Goal: Information Seeking & Learning: Learn about a topic

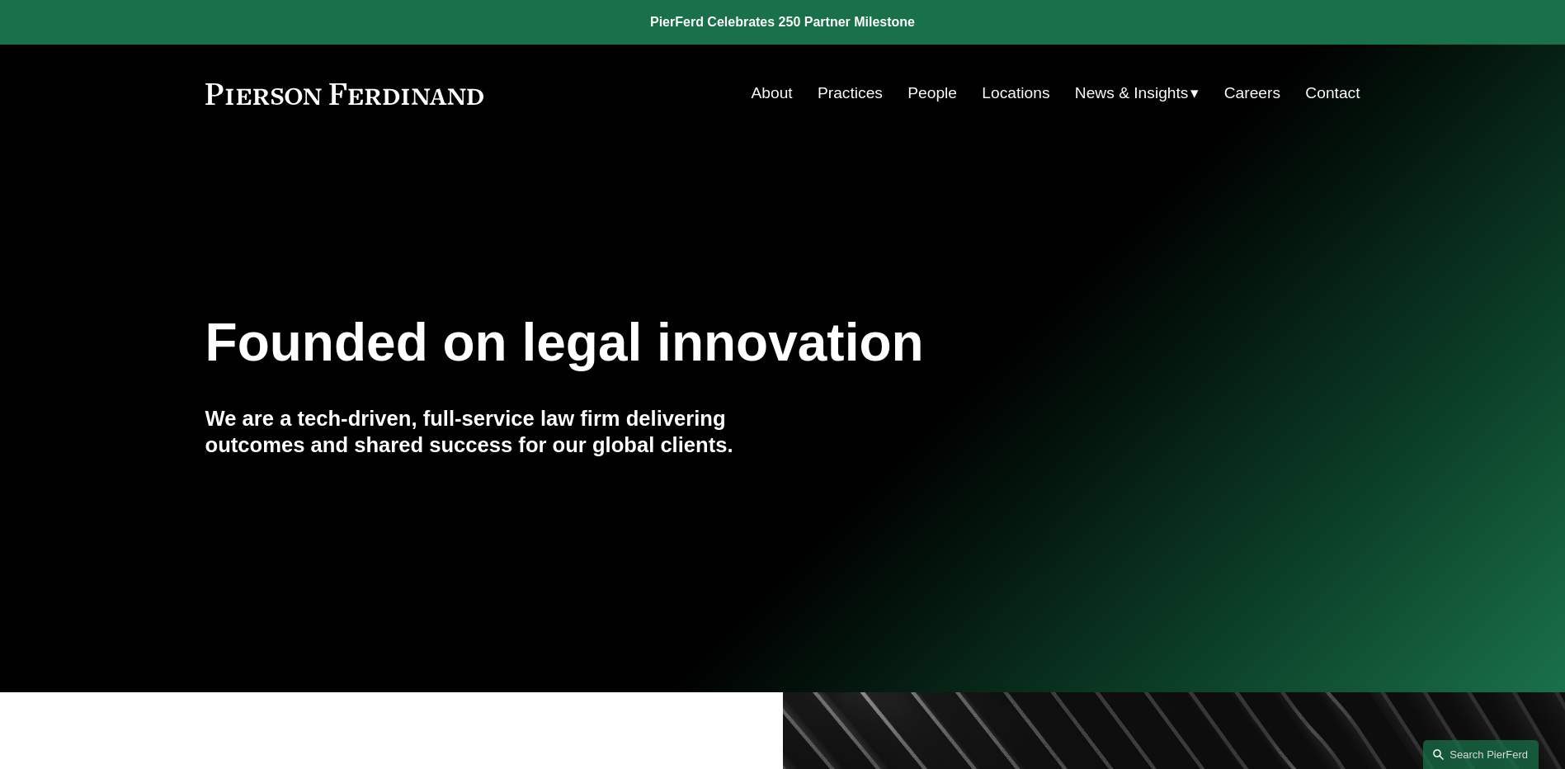
click at [939, 101] on link "People" at bounding box center [931, 93] width 49 height 31
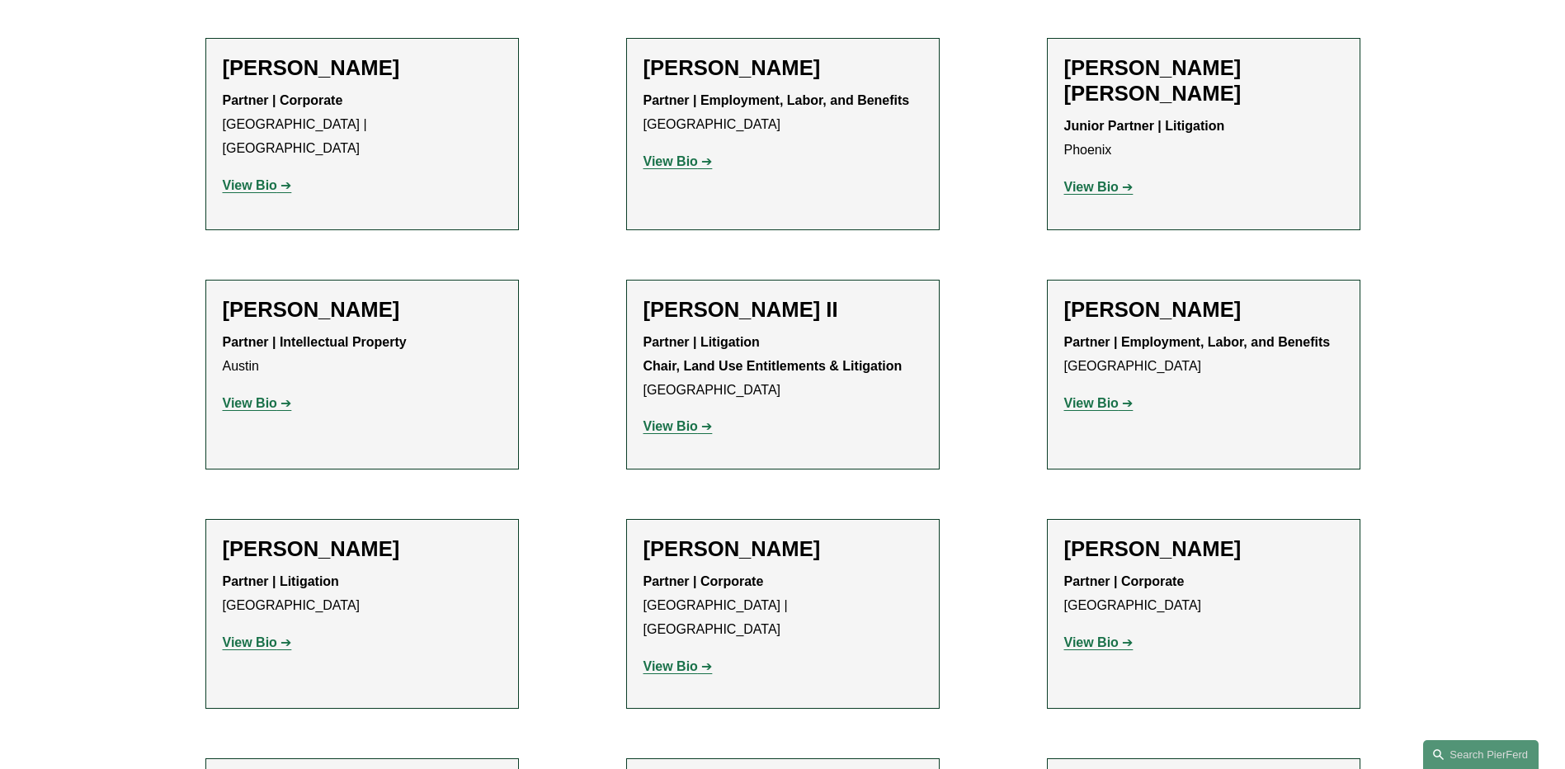
scroll to position [1650, 0]
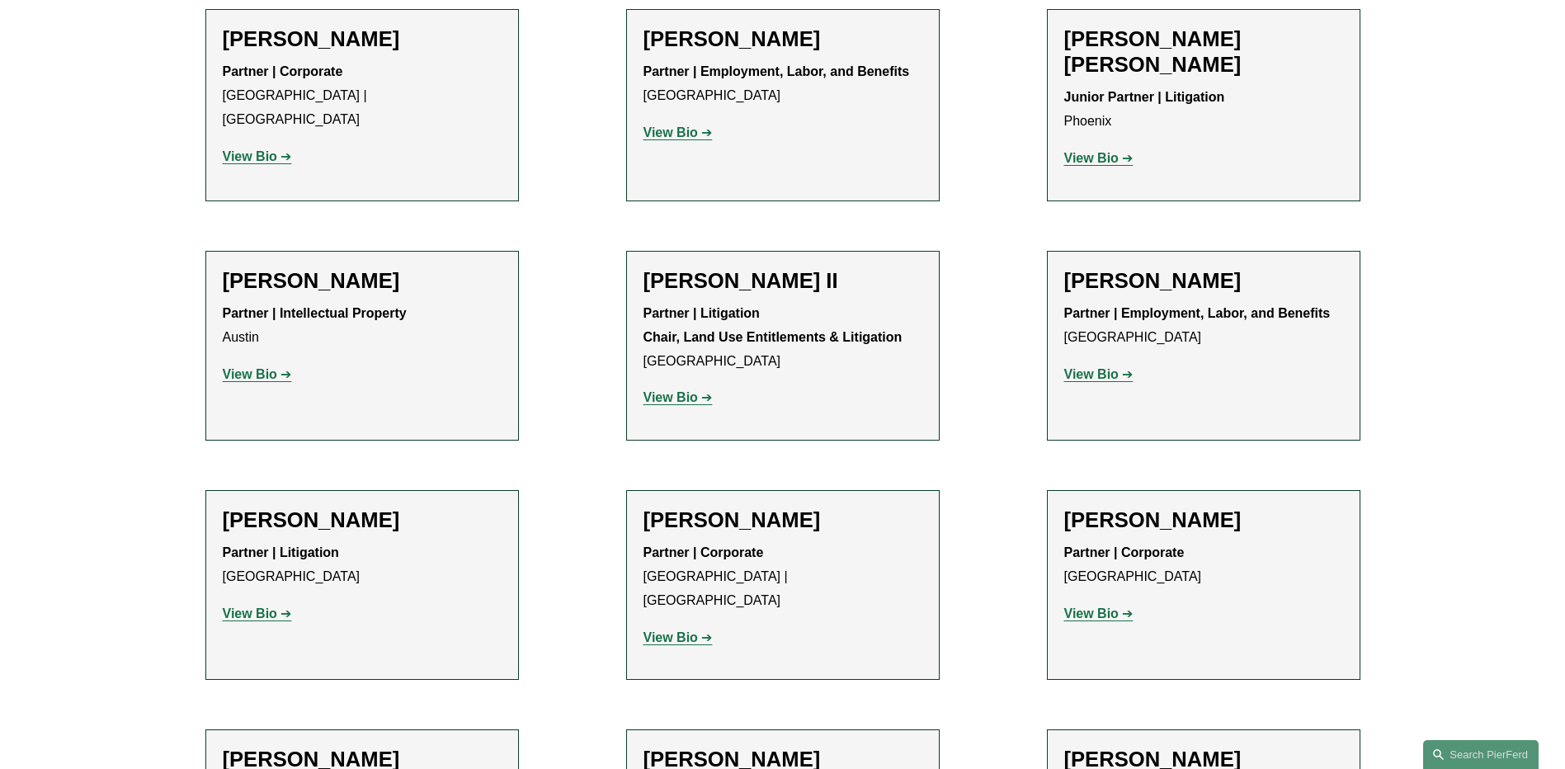
click at [279, 606] on link "View Bio" at bounding box center [257, 613] width 69 height 14
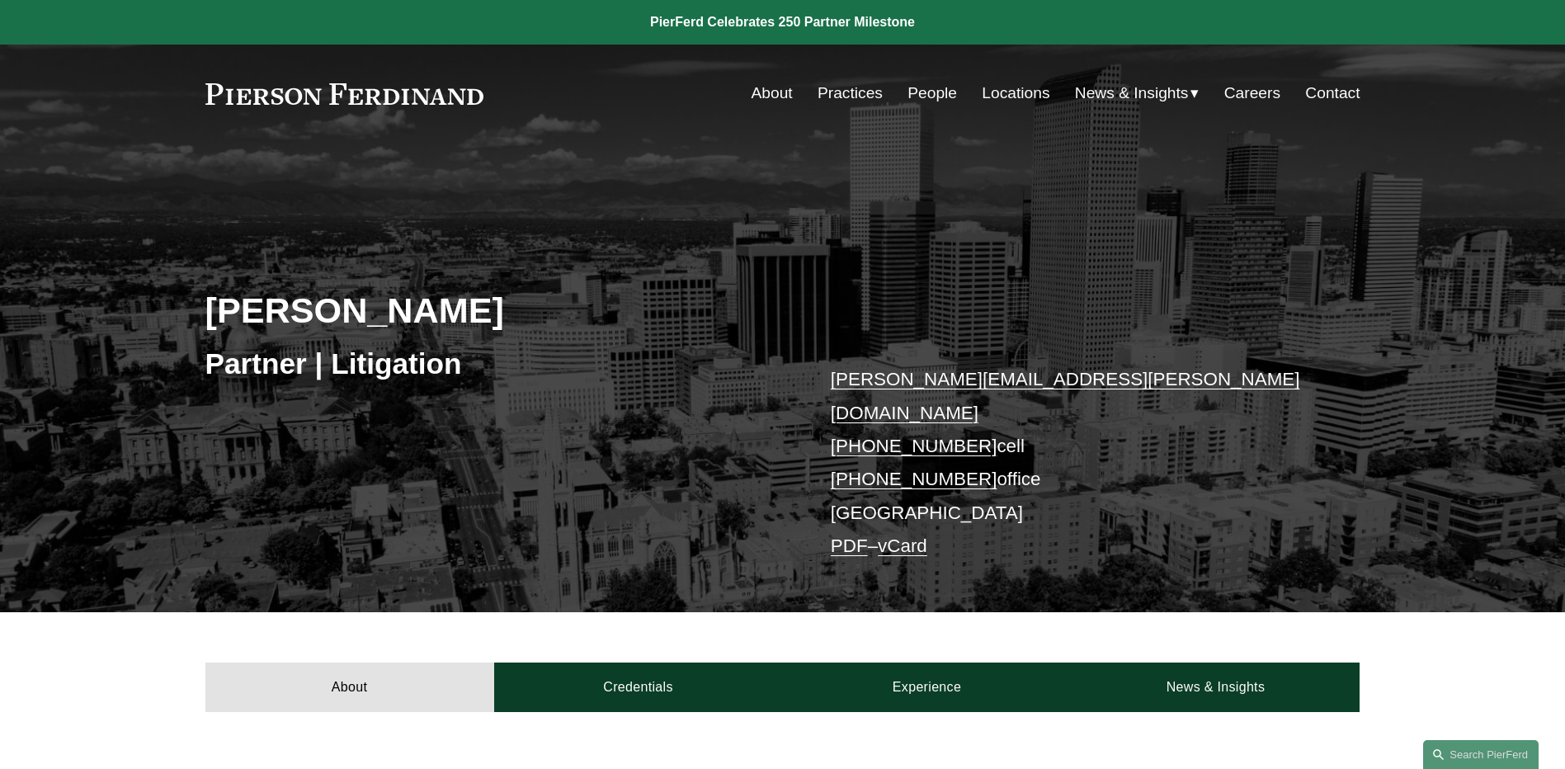
click at [928, 92] on link "People" at bounding box center [931, 93] width 49 height 31
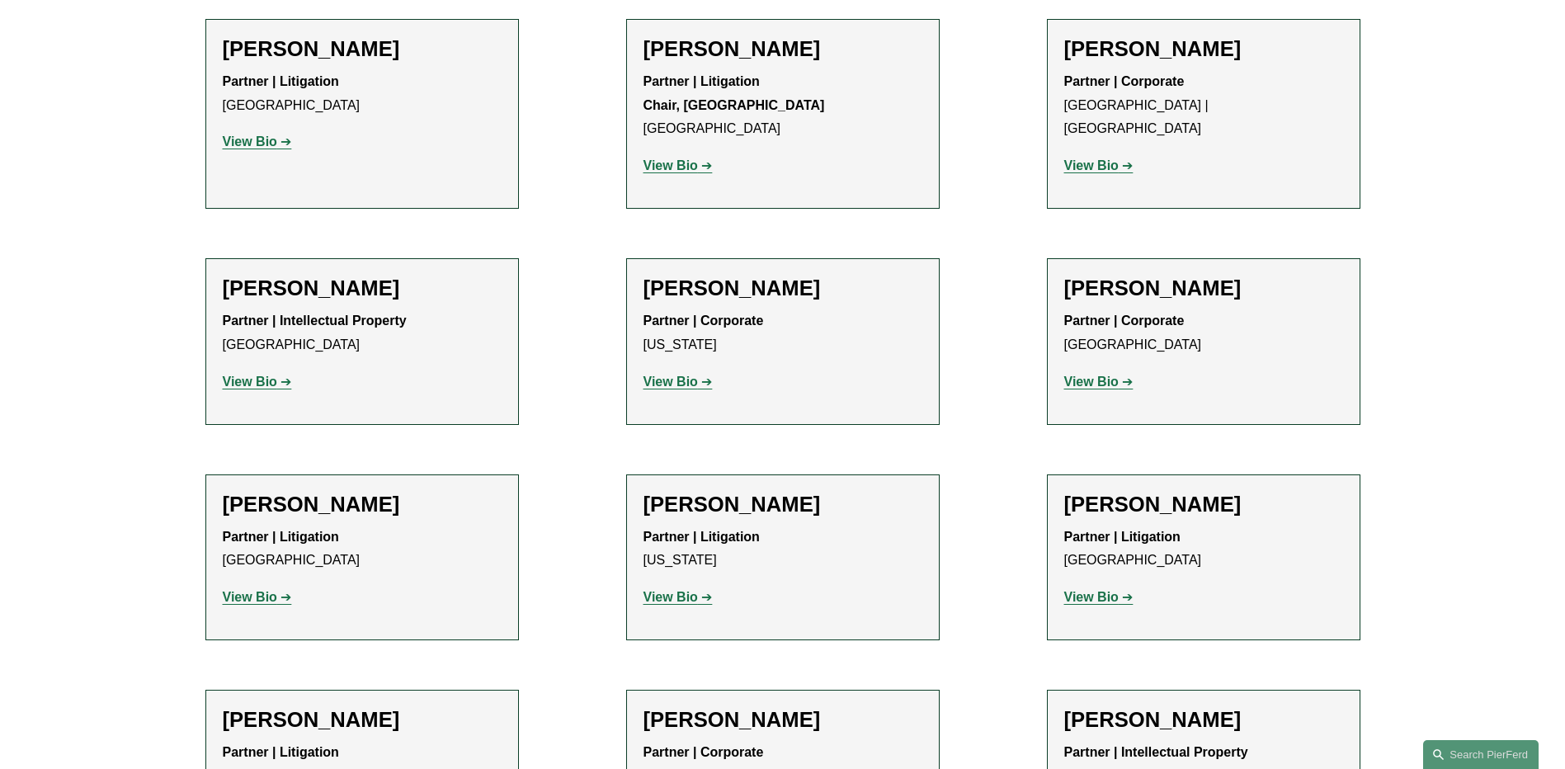
scroll to position [17075, 0]
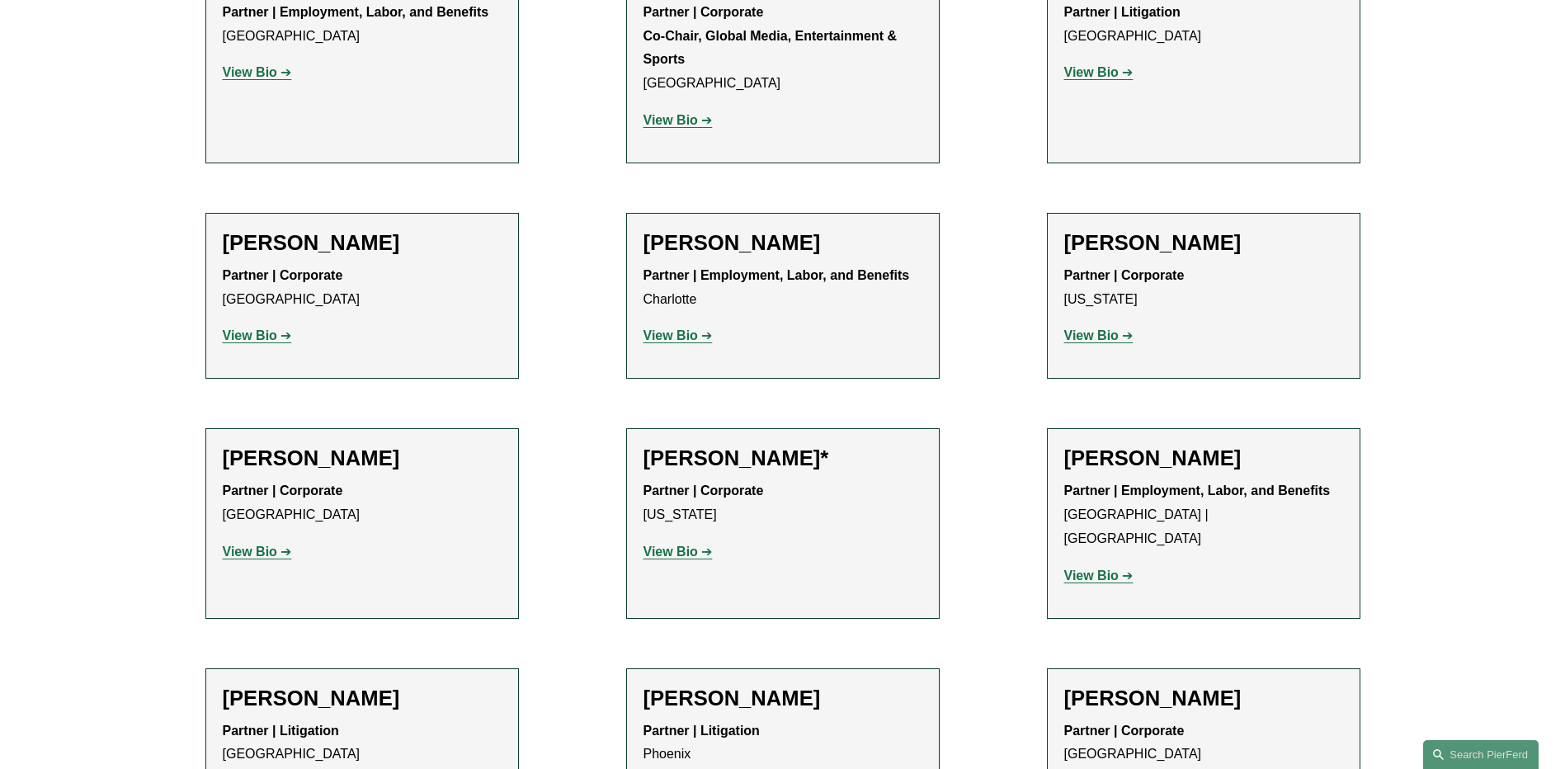
scroll to position [18807, 0]
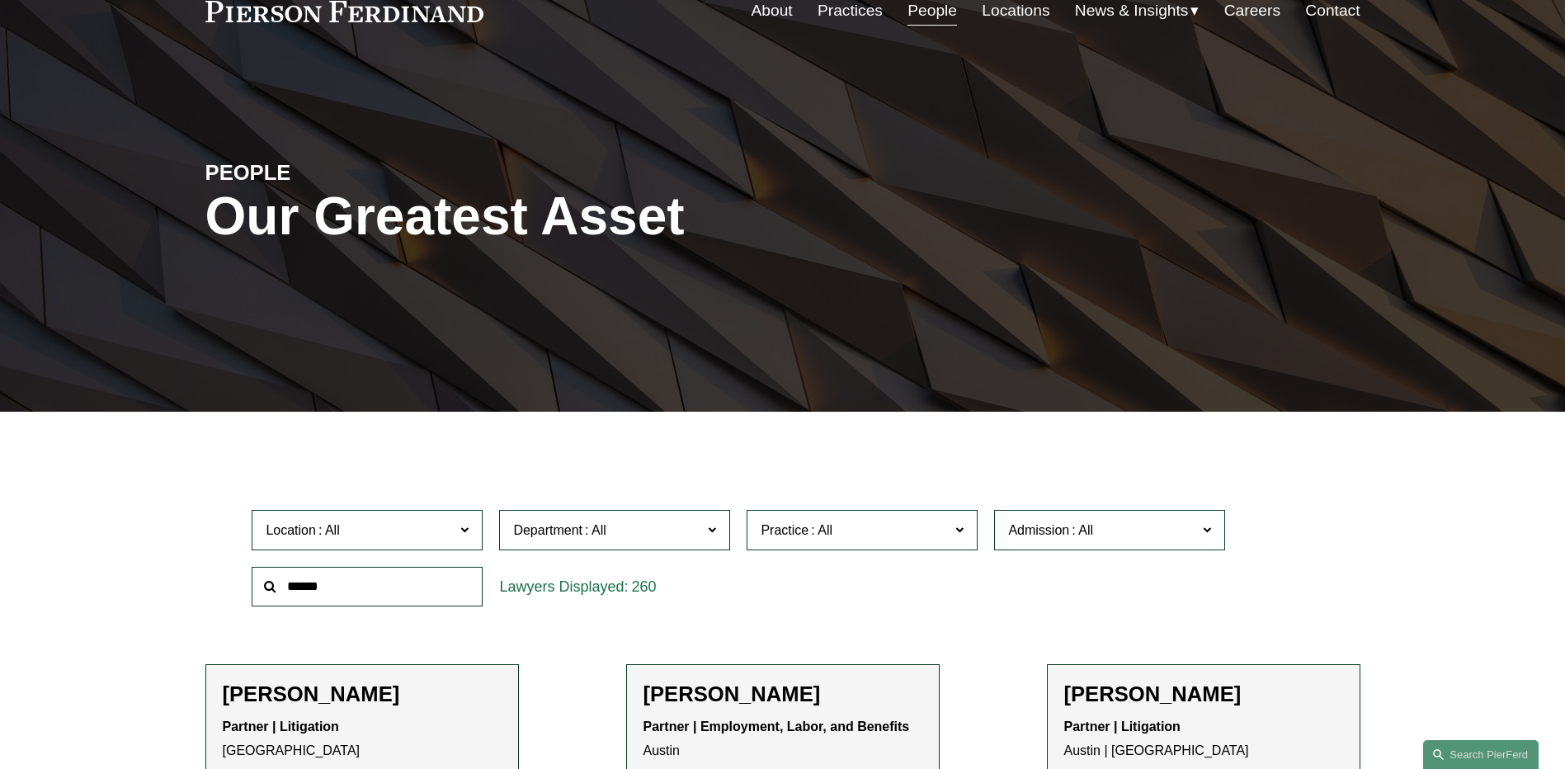
scroll to position [0, 0]
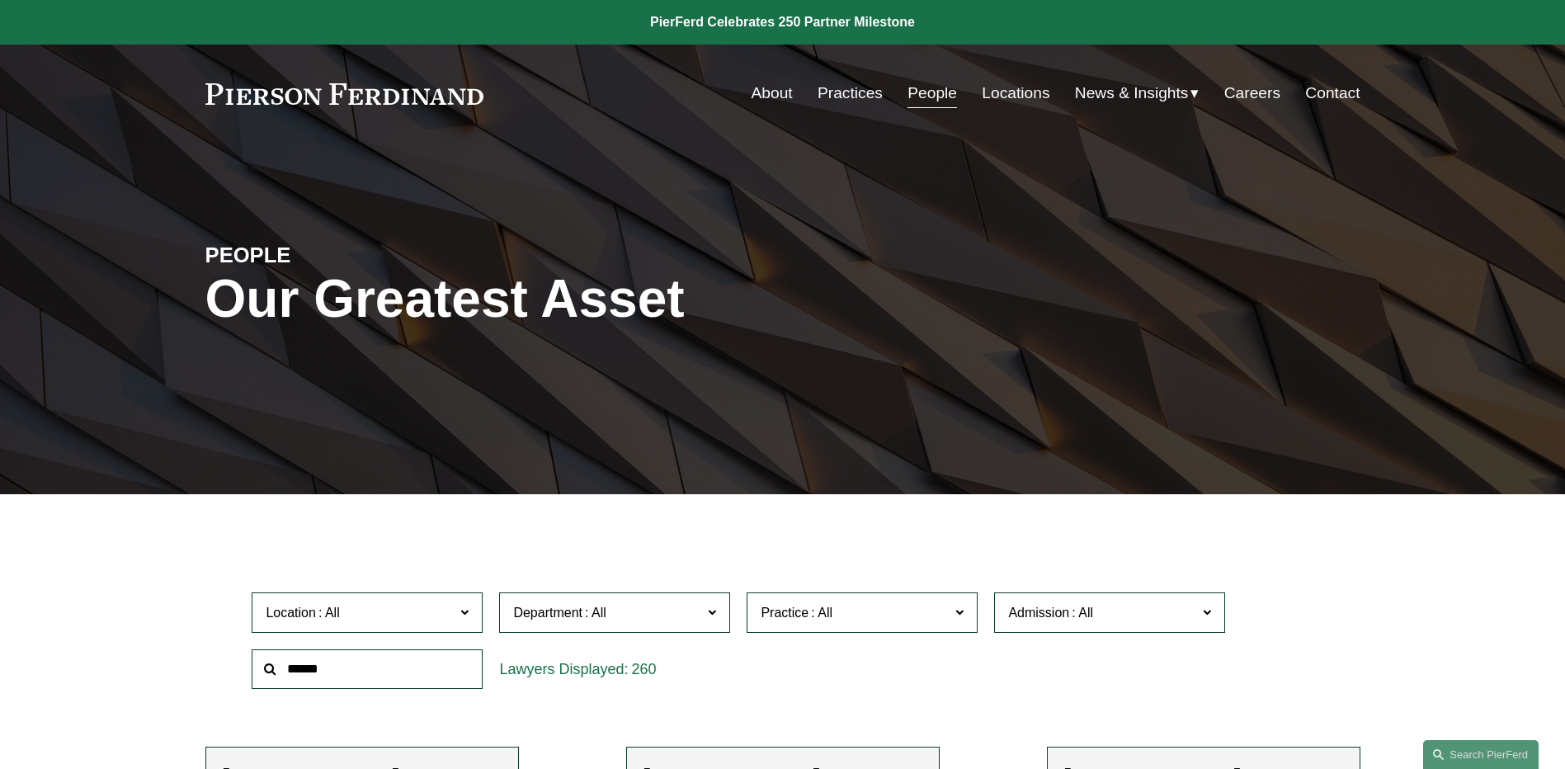
click at [1350, 92] on link "Contact" at bounding box center [1332, 93] width 54 height 31
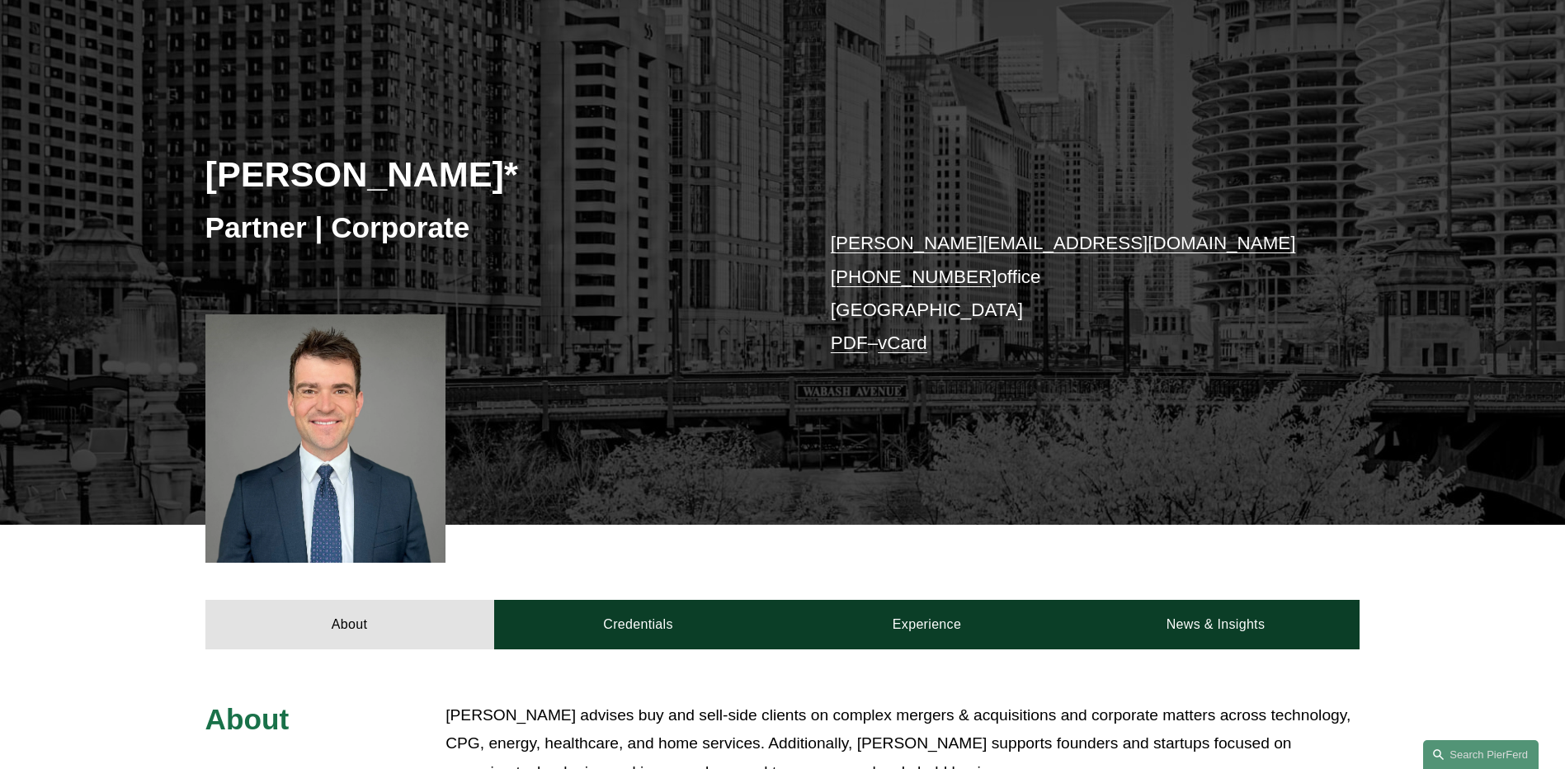
scroll to position [165, 0]
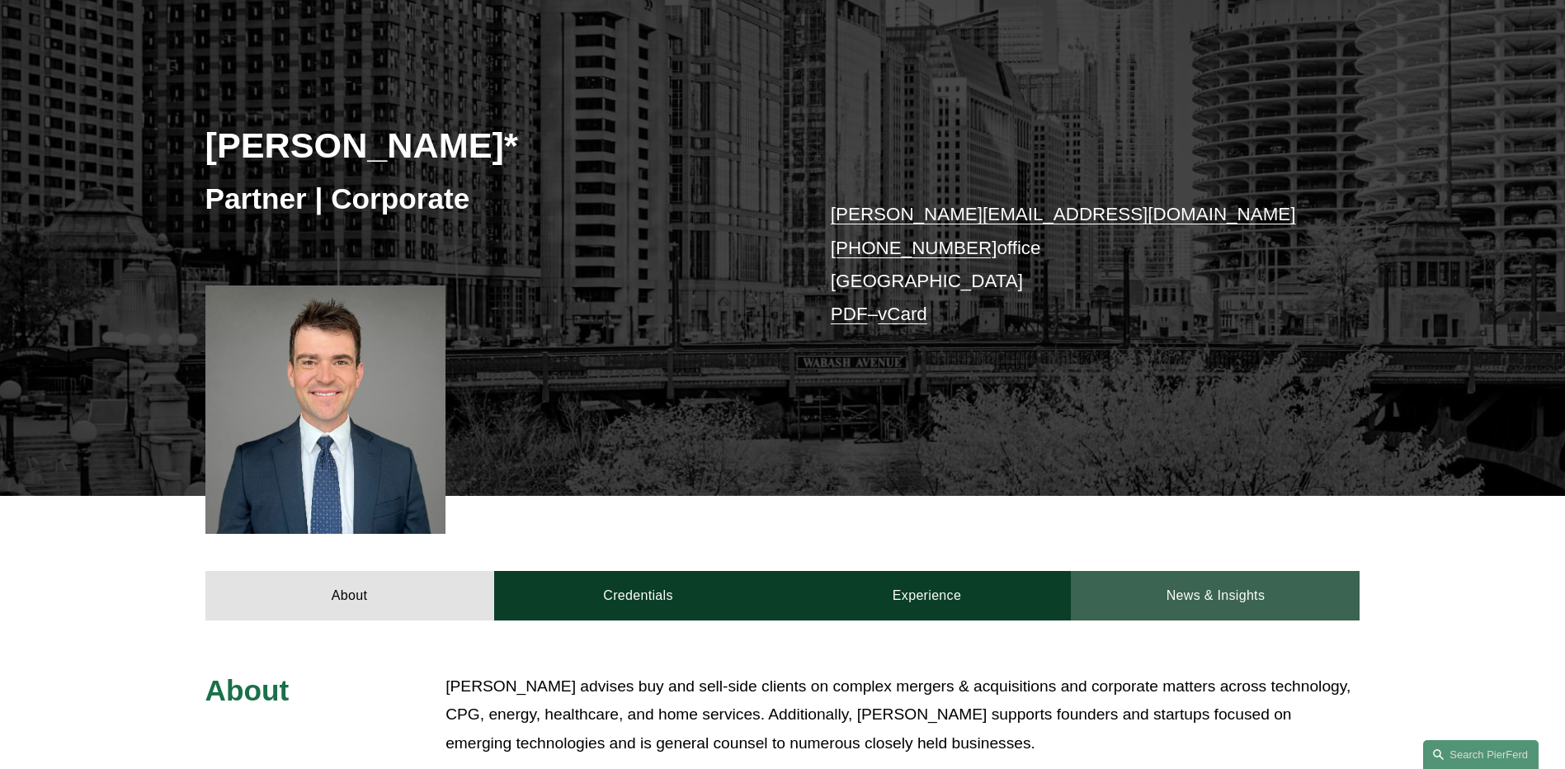
click at [1213, 603] on link "News & Insights" at bounding box center [1215, 595] width 289 height 49
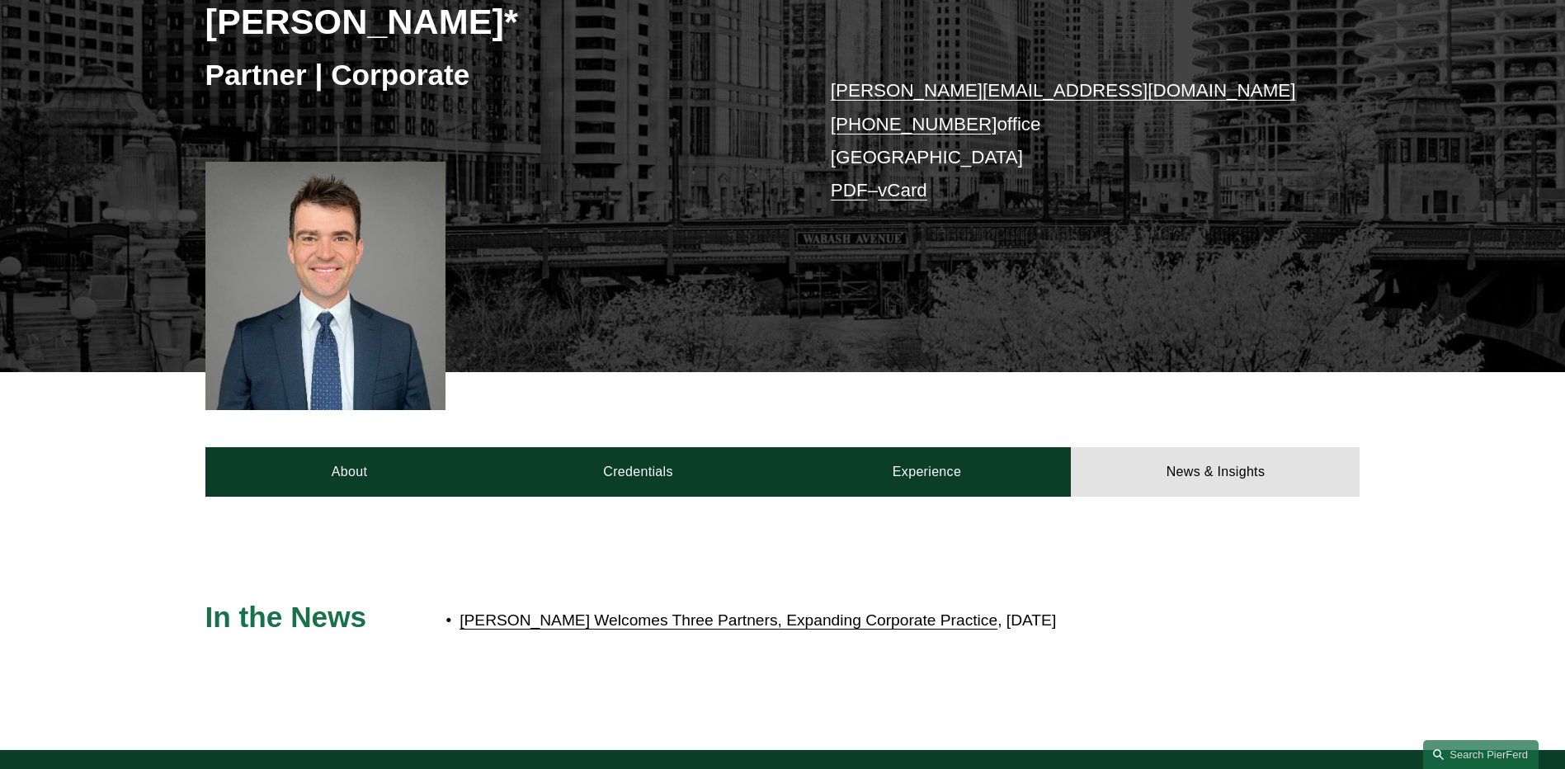
scroll to position [330, 0]
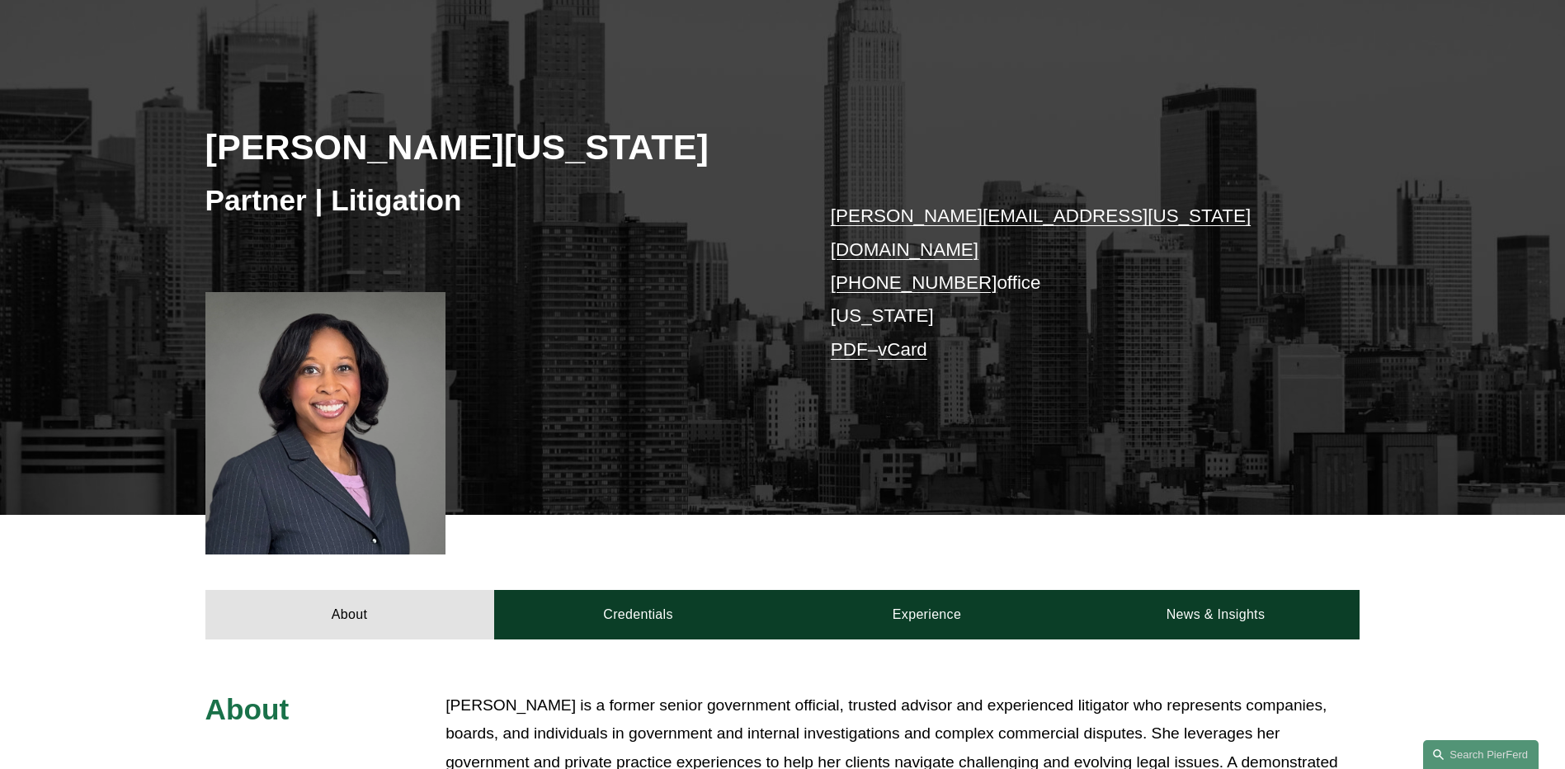
scroll to position [165, 0]
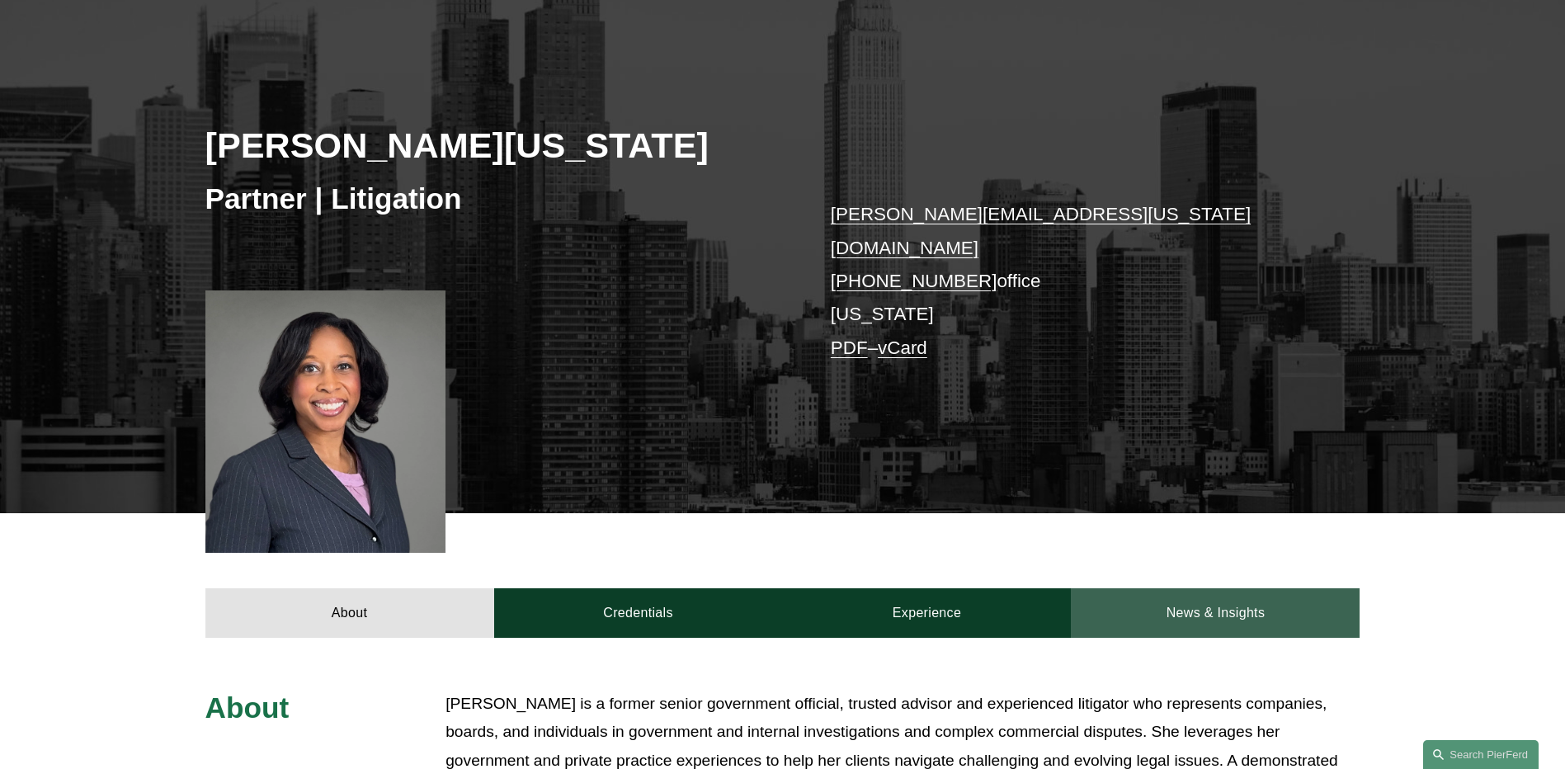
click at [1232, 611] on link "News & Insights" at bounding box center [1215, 612] width 289 height 49
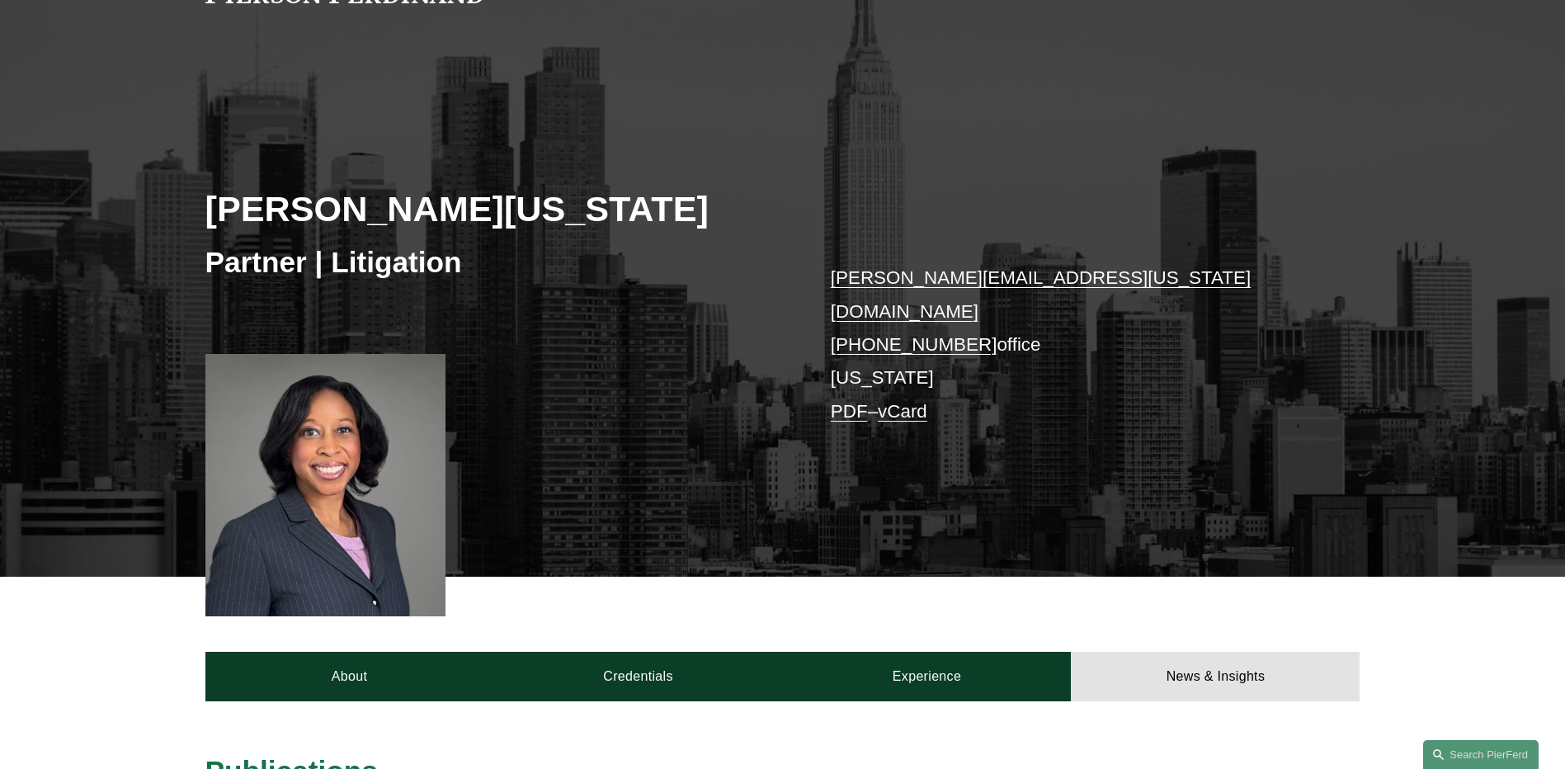
scroll to position [82, 0]
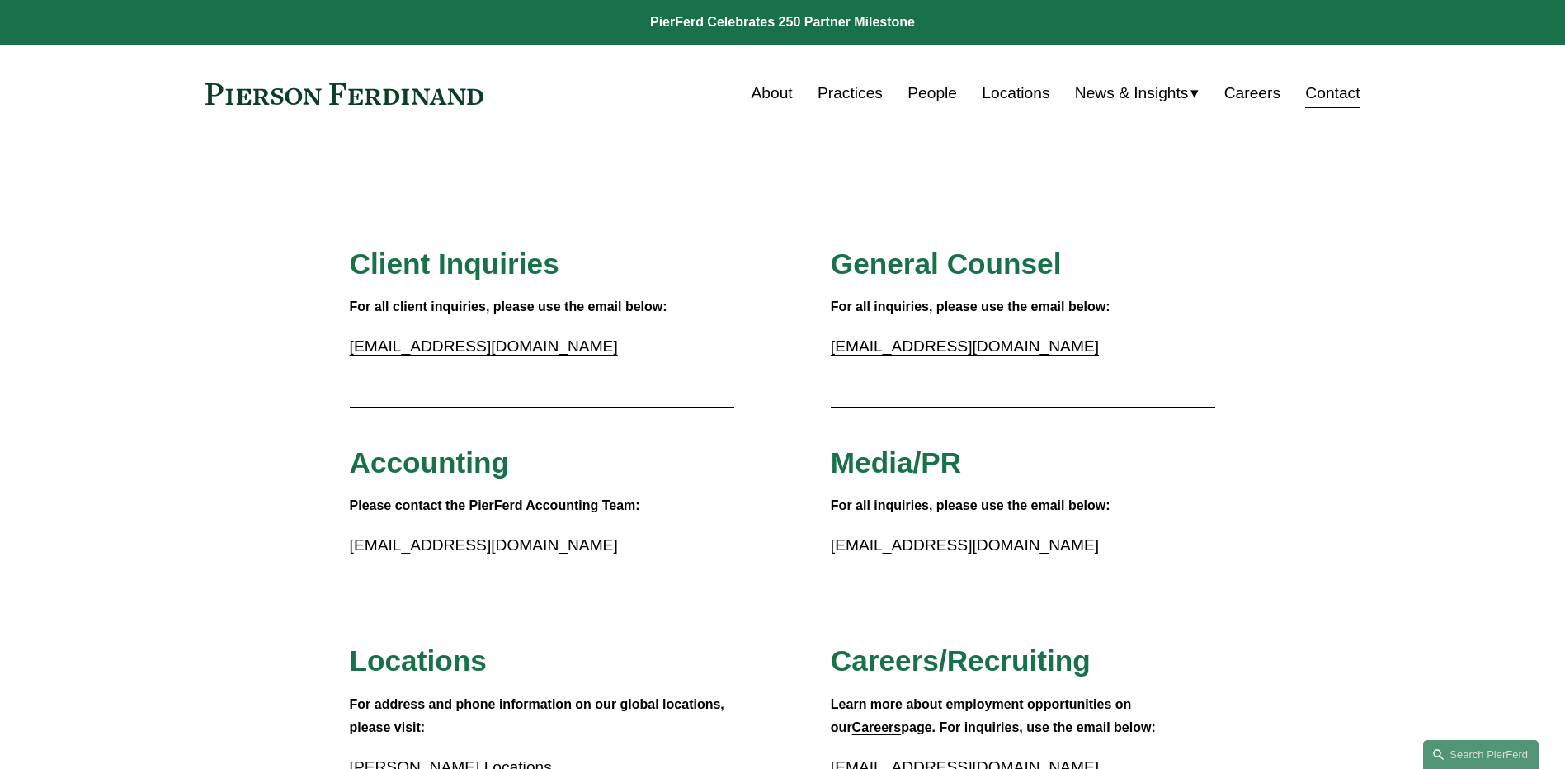
click at [1086, 94] on span "News & Insights" at bounding box center [1132, 93] width 114 height 29
click at [0, 0] on span "News" at bounding box center [0, 0] width 0 height 0
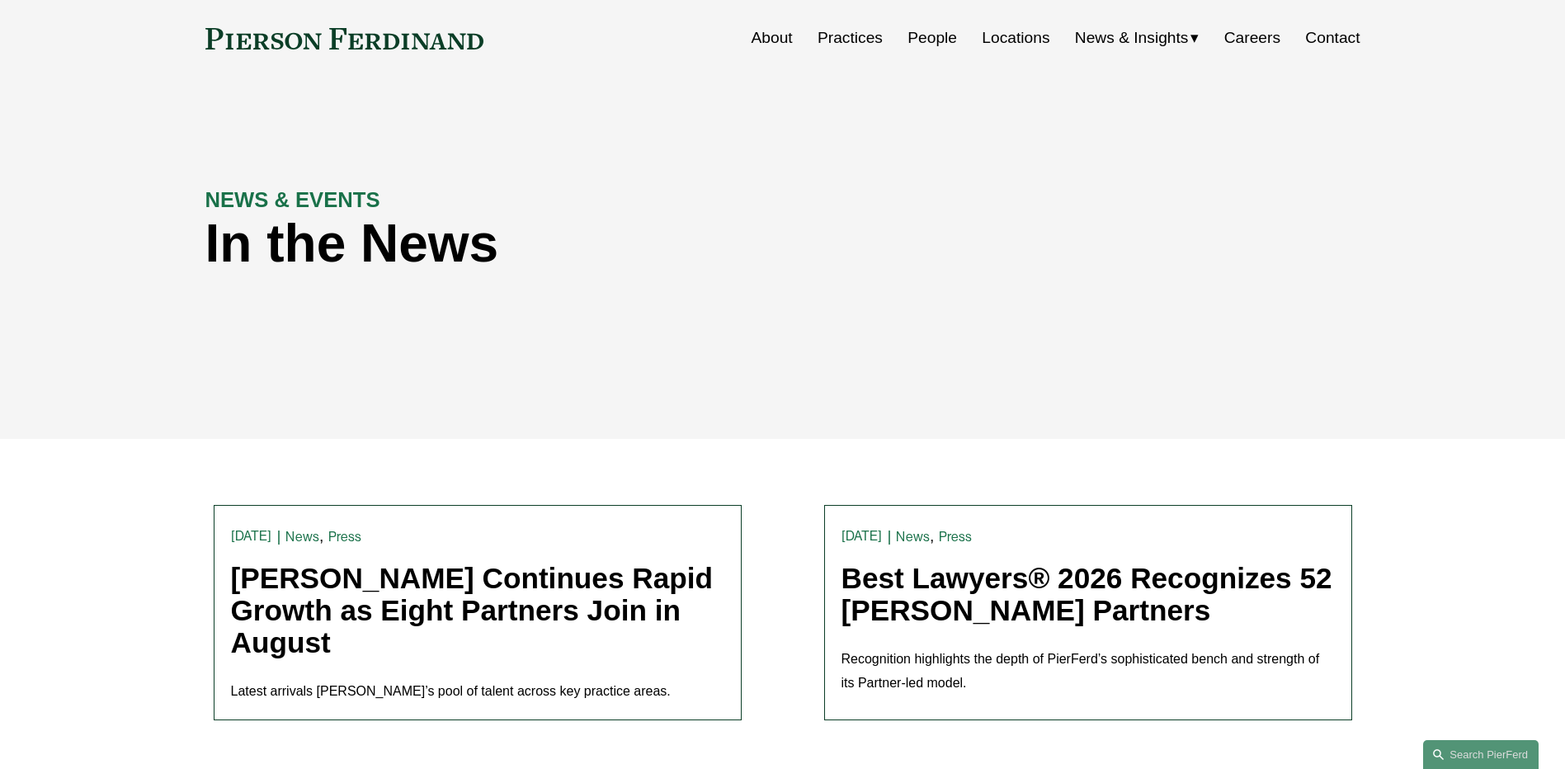
scroll to position [82, 0]
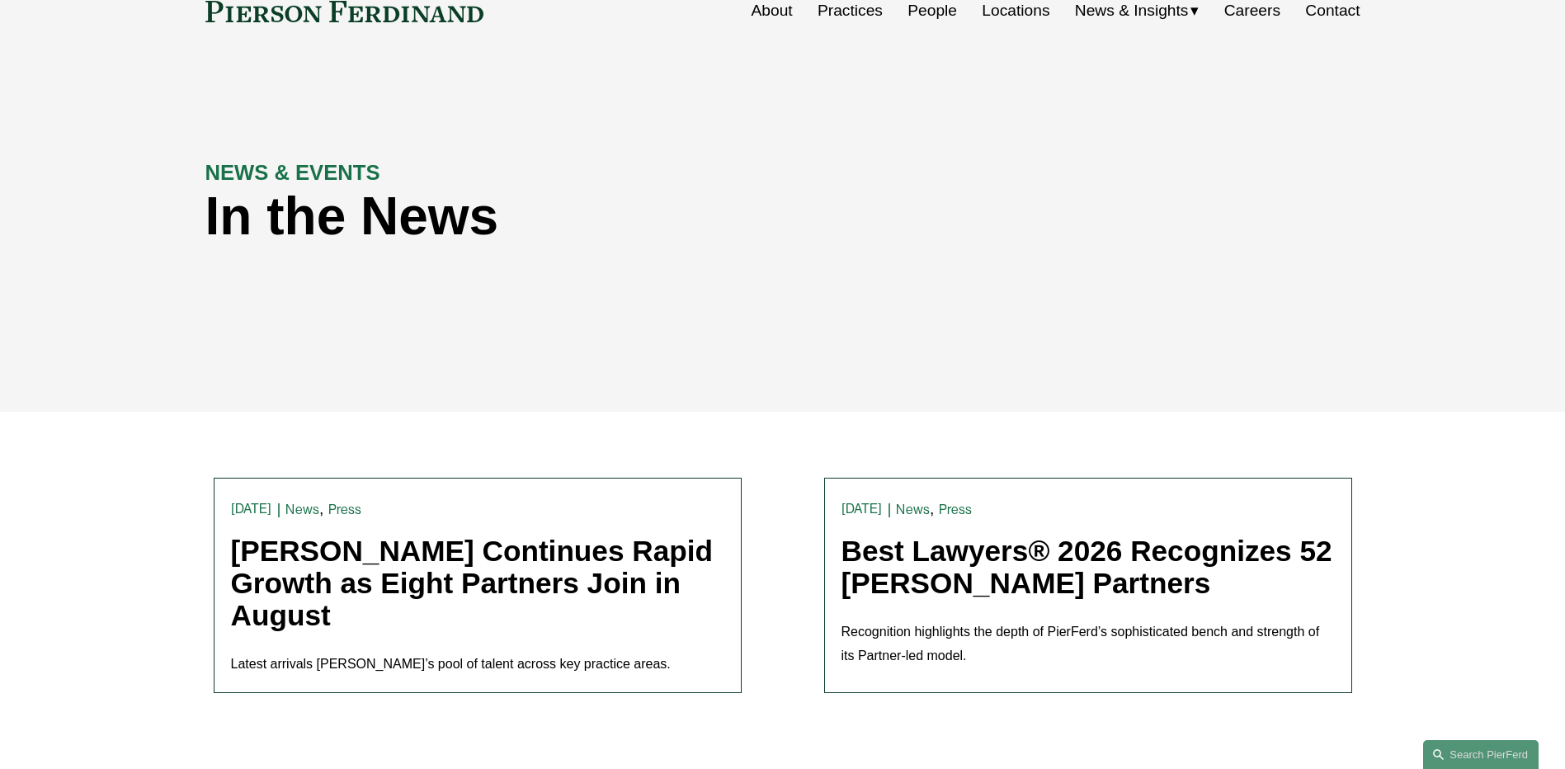
click at [491, 556] on link "[PERSON_NAME] Continues Rapid Growth as Eight Partners Join in August" at bounding box center [472, 583] width 483 height 96
click at [924, 10] on link "People" at bounding box center [931, 10] width 49 height 31
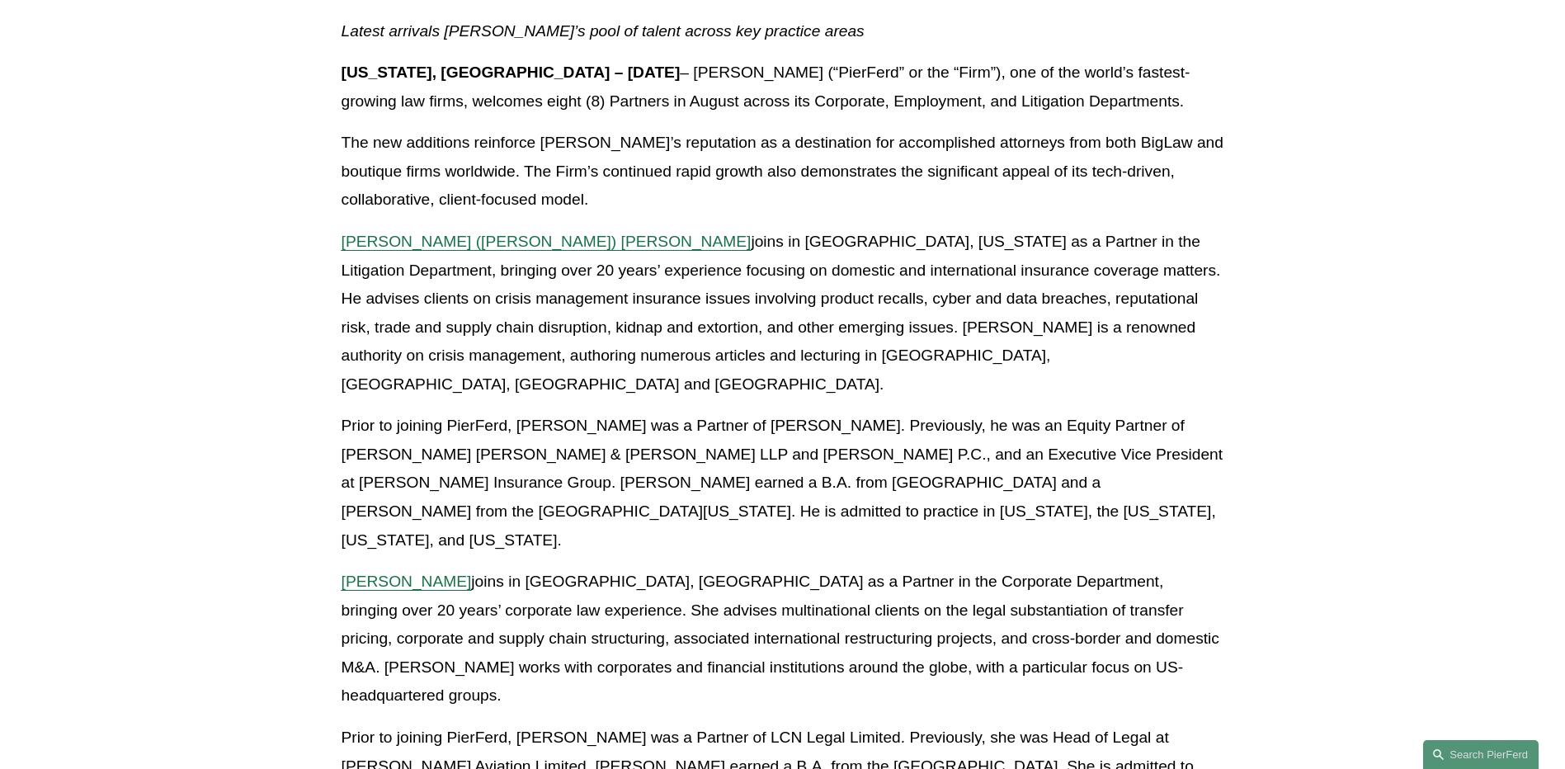
scroll to position [247, 0]
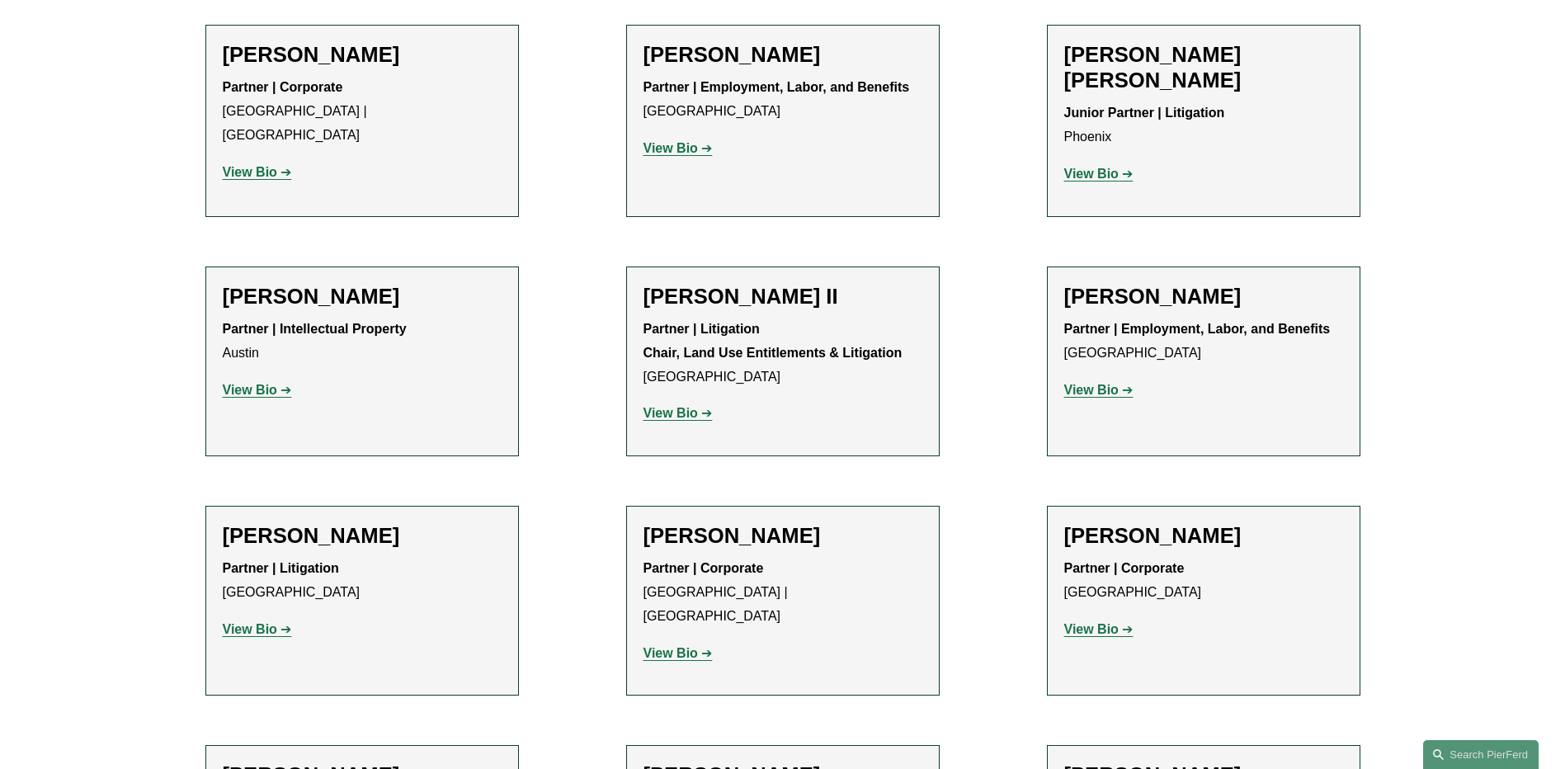
scroll to position [1650, 0]
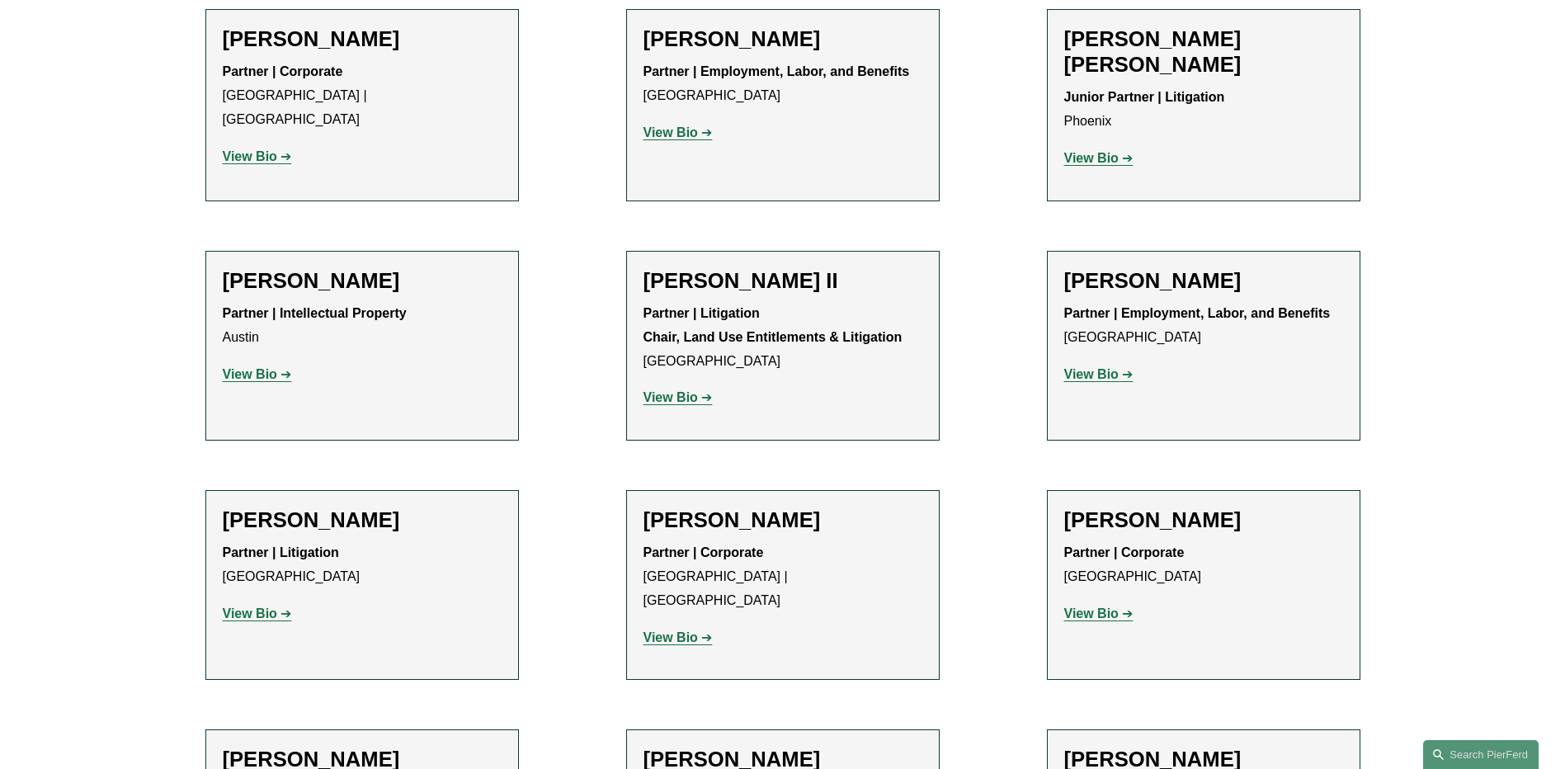
click at [258, 606] on strong "View Bio" at bounding box center [250, 613] width 54 height 14
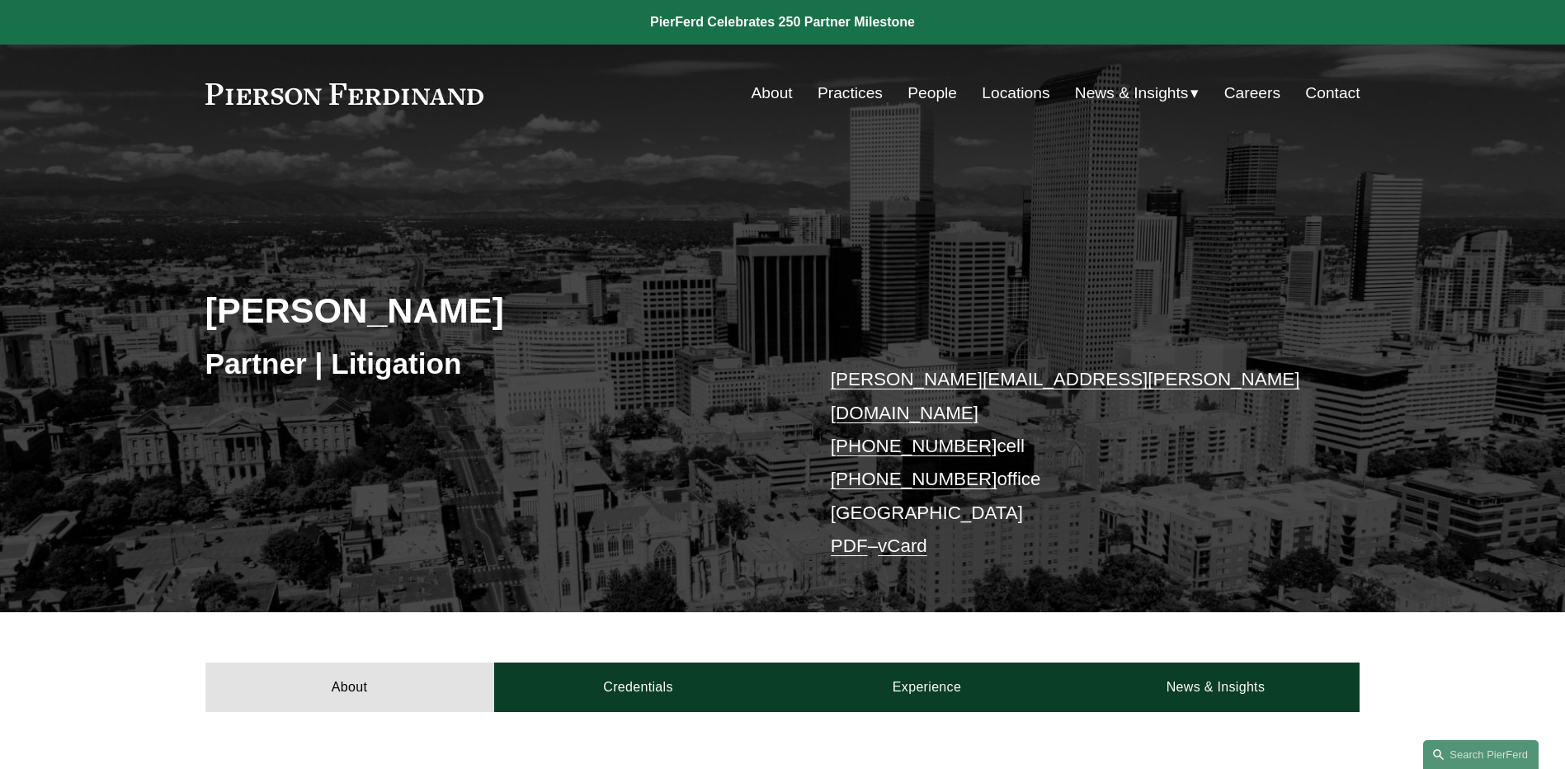
click at [1397, 318] on div "[PERSON_NAME] Partner | Litigation [PERSON_NAME][EMAIL_ADDRESS][PERSON_NAME][DO…" at bounding box center [782, 401] width 1565 height 423
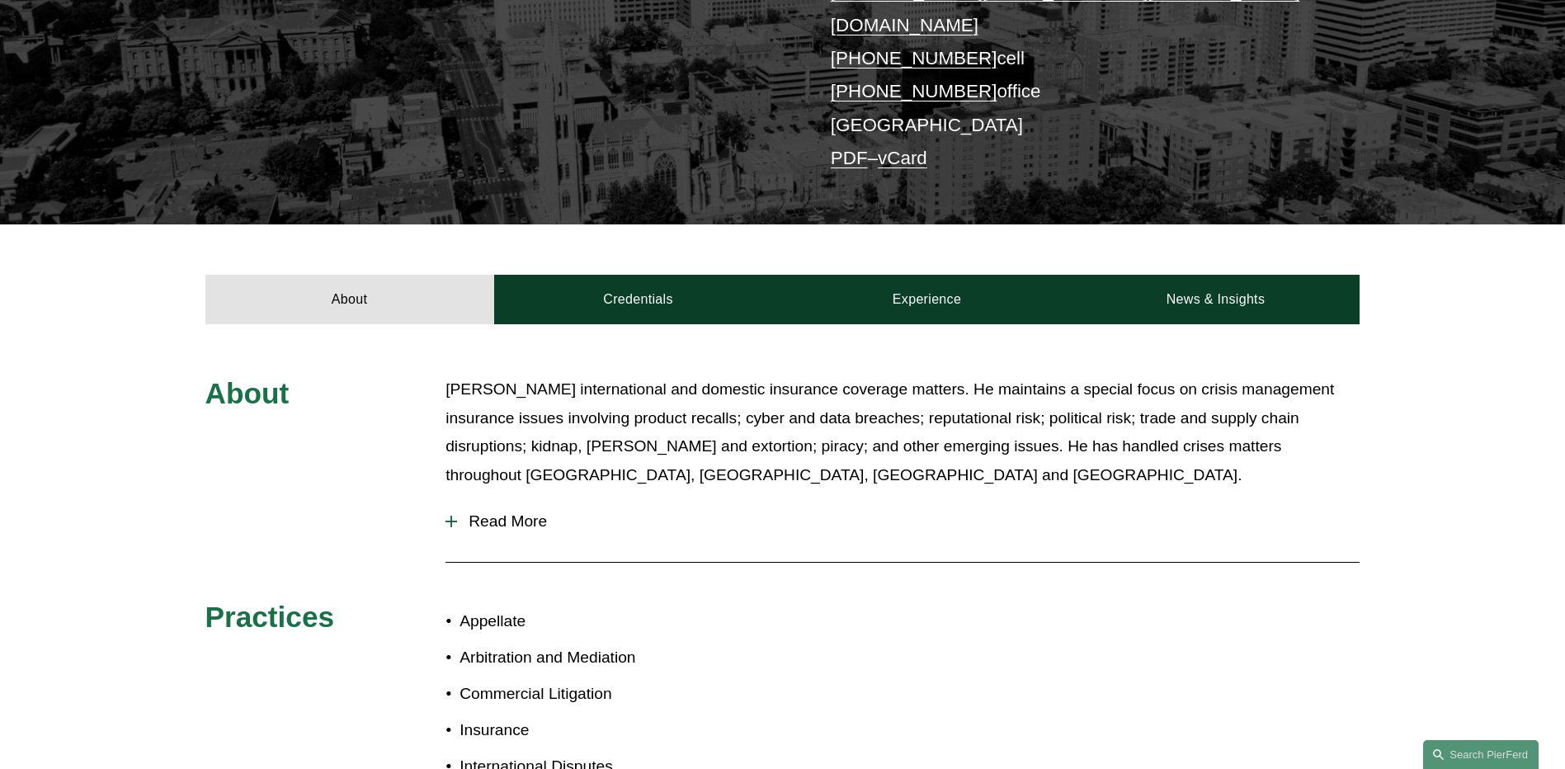
scroll to position [330, 0]
